Goal: Task Accomplishment & Management: Manage account settings

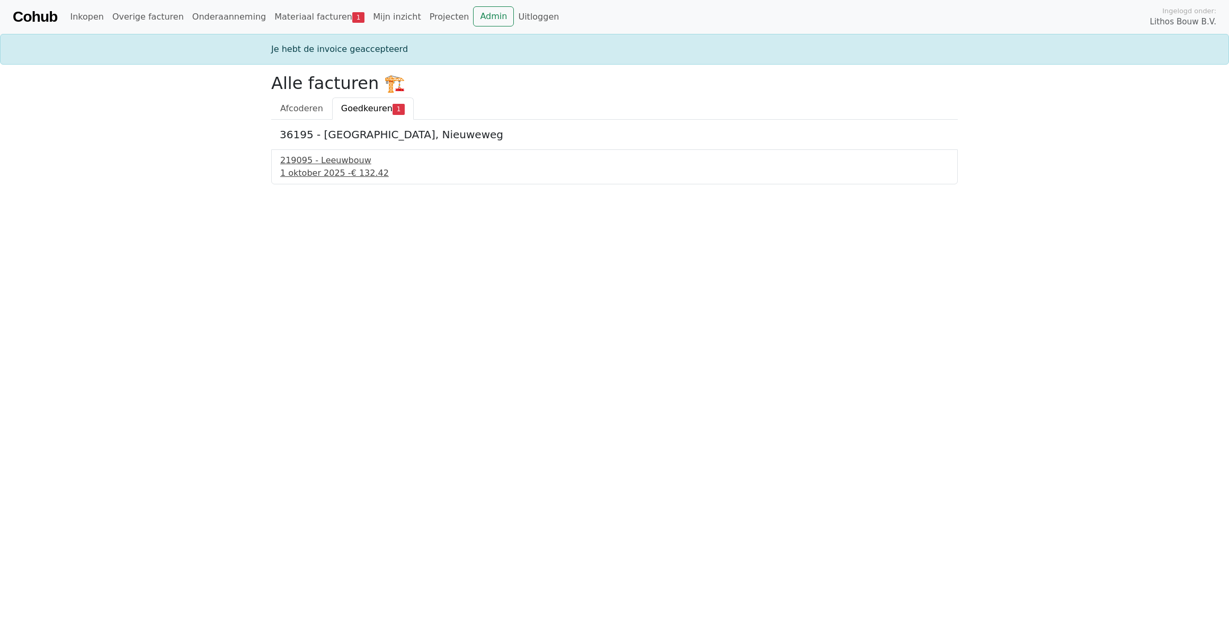
click at [303, 171] on div "[DATE] - € 132.42" at bounding box center [614, 173] width 668 height 13
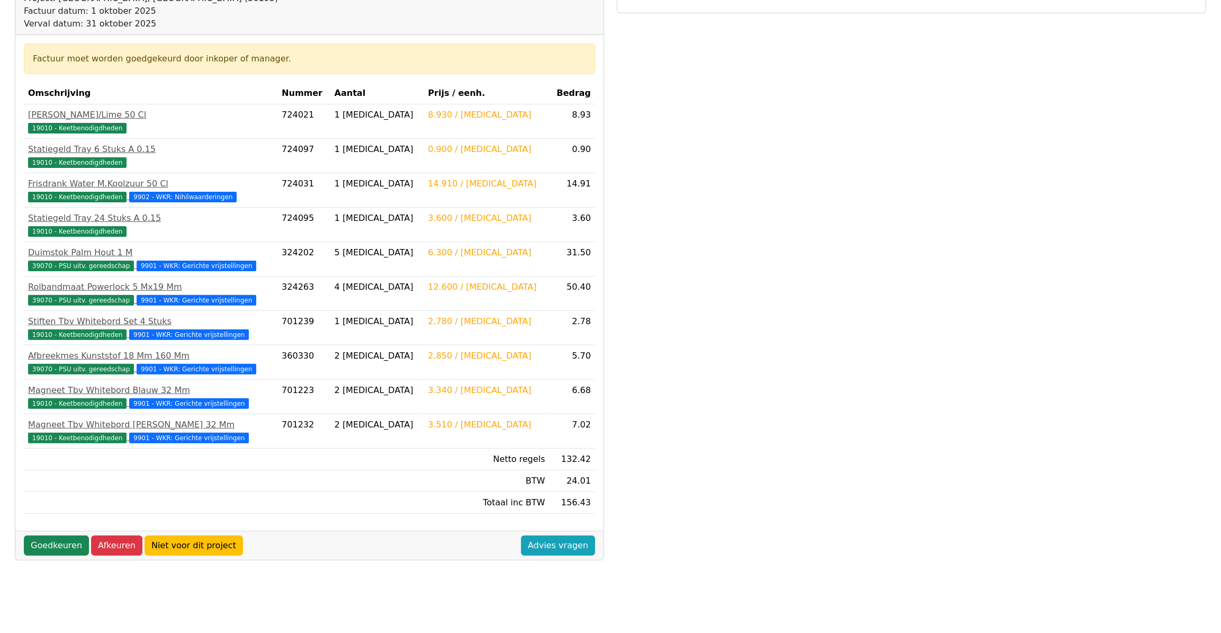
scroll to position [153, 0]
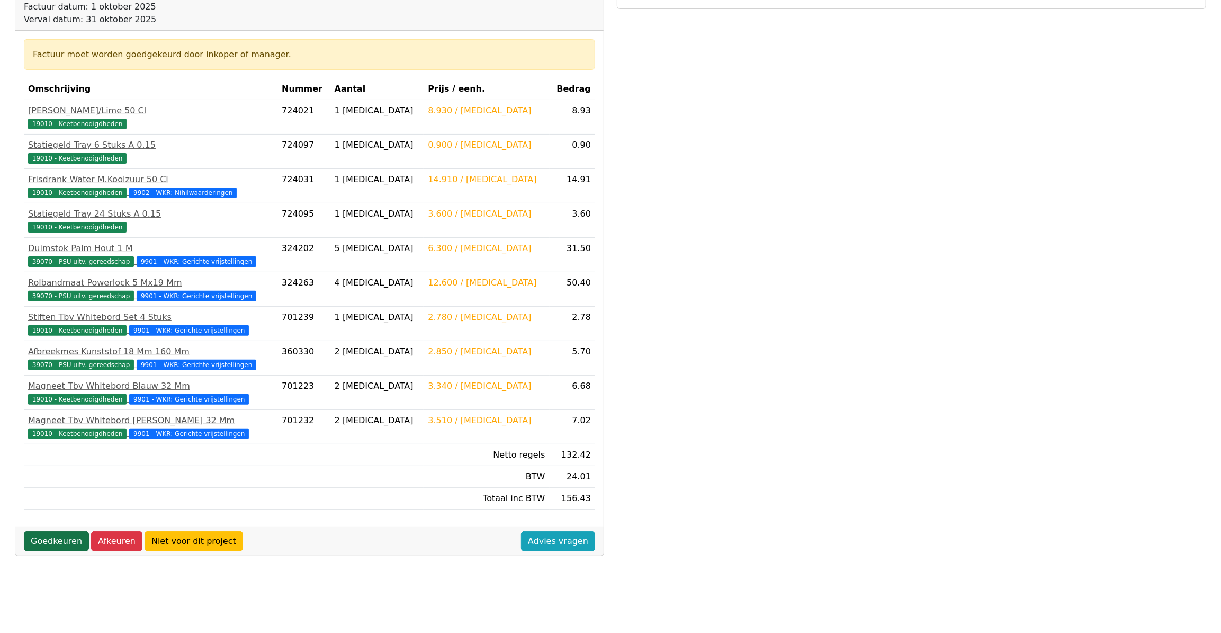
click at [67, 534] on link "Goedkeuren" at bounding box center [56, 541] width 65 height 20
